Goal: Task Accomplishment & Management: Manage account settings

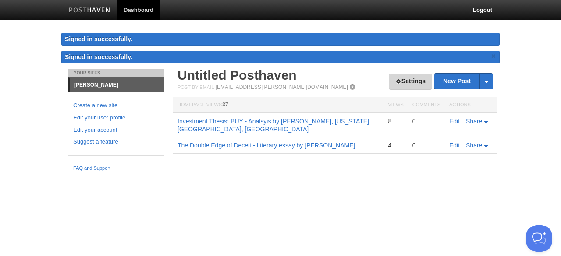
click at [405, 87] on link "Settings" at bounding box center [410, 82] width 43 height 16
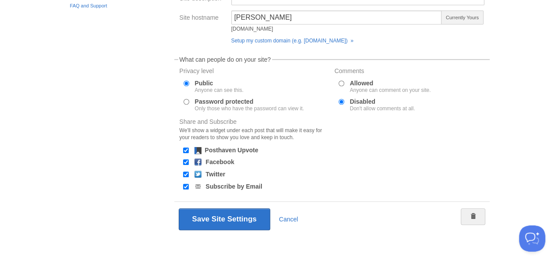
scroll to position [139, 0]
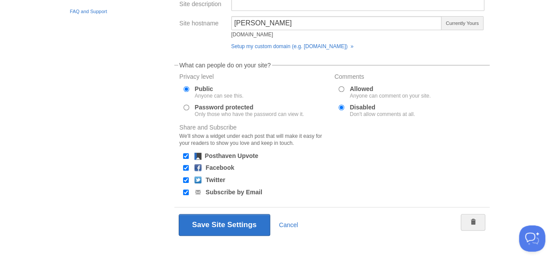
click at [343, 88] on input "Allowed Anyone can comment on your site." at bounding box center [342, 89] width 6 height 6
radio input "true"
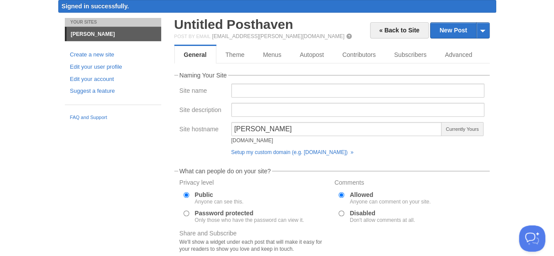
scroll to position [32, 0]
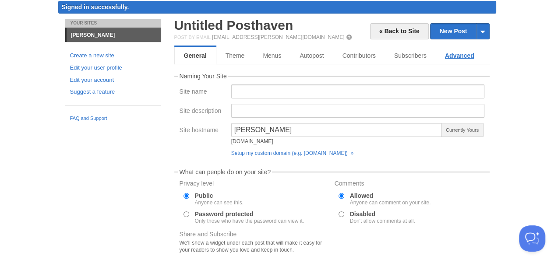
click at [468, 52] on link "Advanced" at bounding box center [460, 56] width 48 height 18
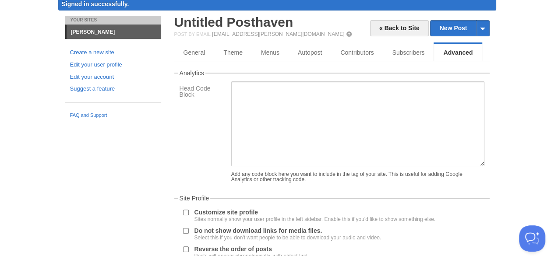
scroll to position [25, 0]
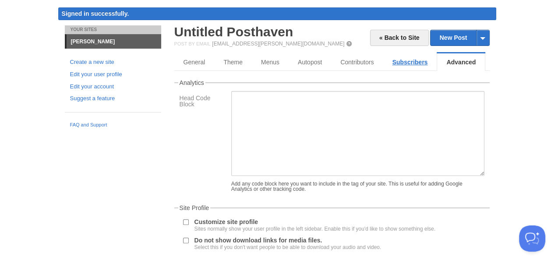
click at [415, 57] on link "Subscribers" at bounding box center [410, 62] width 54 height 18
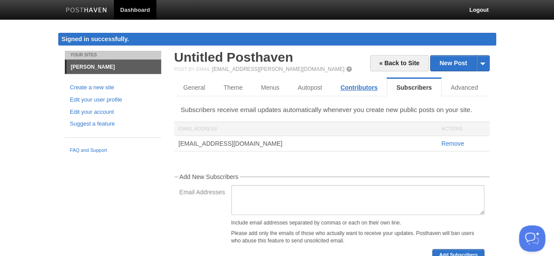
click at [360, 86] on link "Contributors" at bounding box center [359, 88] width 56 height 18
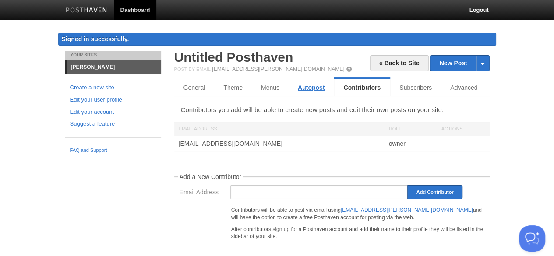
click at [312, 88] on link "Autopost" at bounding box center [311, 88] width 45 height 18
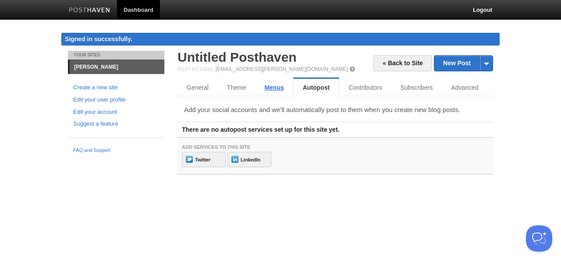
click at [274, 89] on link "Menus" at bounding box center [274, 88] width 38 height 18
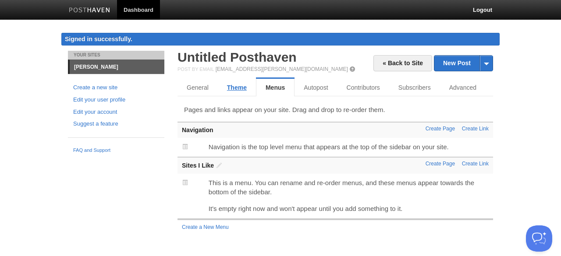
click at [247, 90] on link "Theme" at bounding box center [237, 88] width 38 height 18
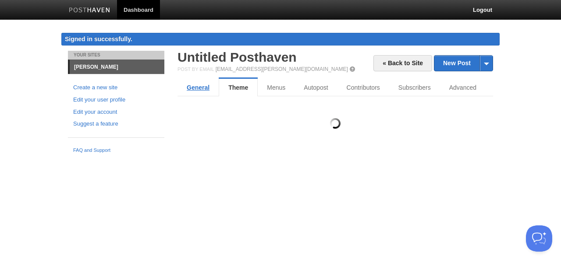
click at [199, 91] on link "General" at bounding box center [197, 88] width 41 height 18
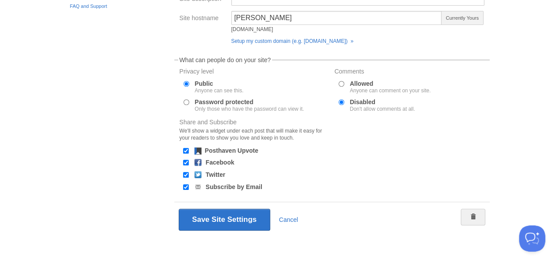
scroll to position [150, 0]
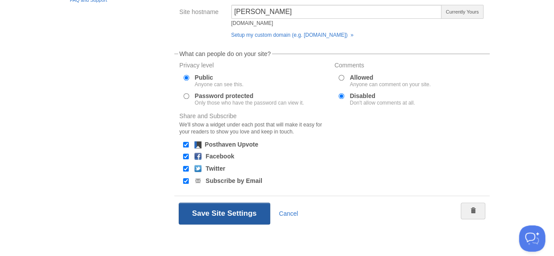
click at [224, 213] on button "Save Site Settings" at bounding box center [225, 214] width 92 height 22
